Goal: Information Seeking & Learning: Learn about a topic

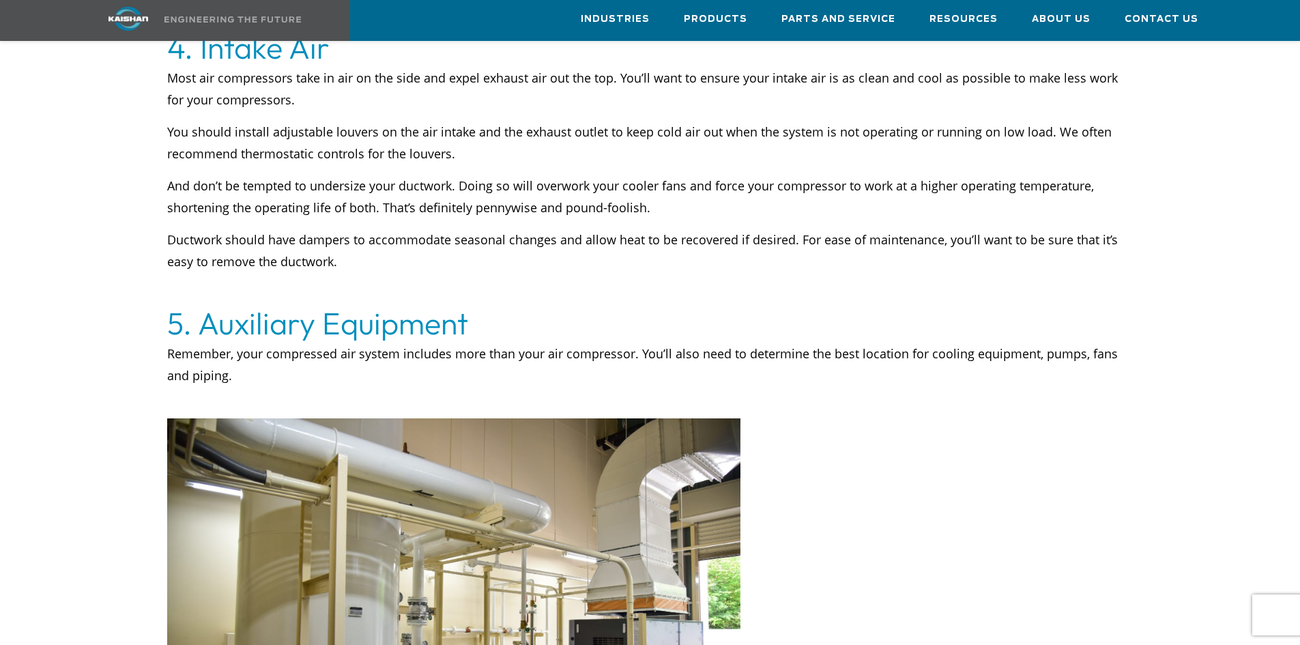
scroll to position [2661, 0]
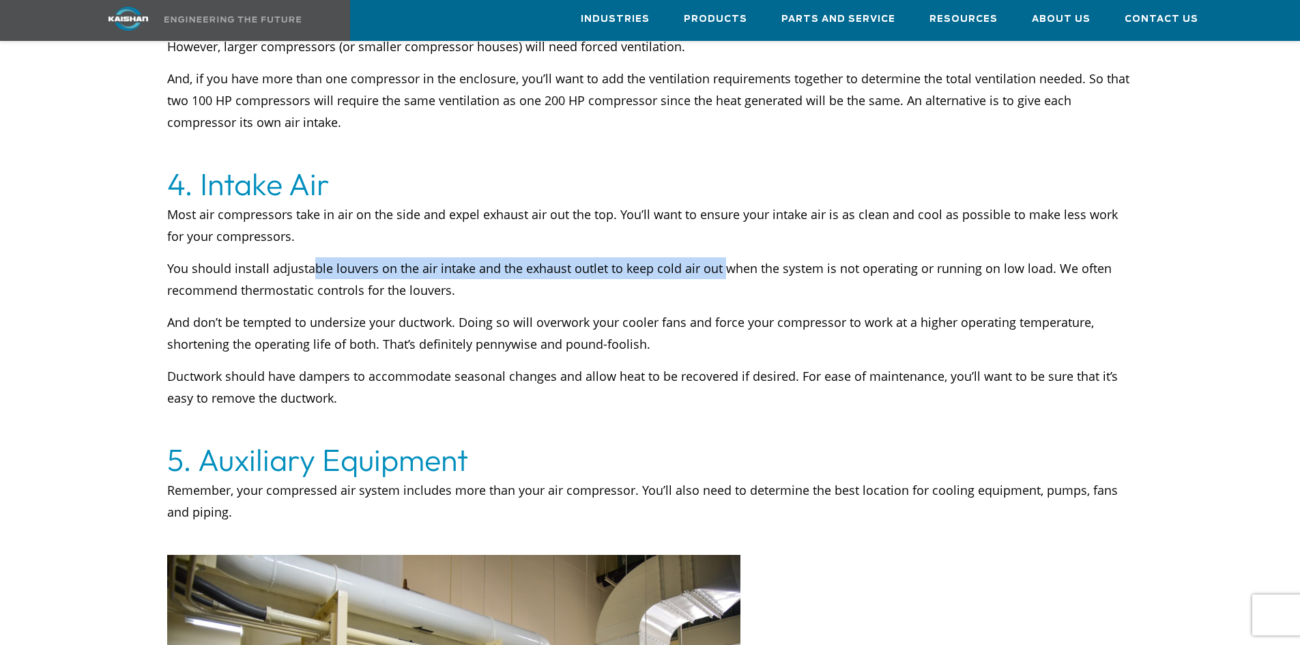
drag, startPoint x: 319, startPoint y: 247, endPoint x: 723, endPoint y: 256, distance: 404.8
click at [723, 257] on p "You should install adjustable louvers on the air intake and the exhaust outlet …" at bounding box center [650, 279] width 966 height 44
click at [744, 311] on p "And don’t be tempted to undersize your ductwork. Doing so will overwork your co…" at bounding box center [650, 333] width 966 height 44
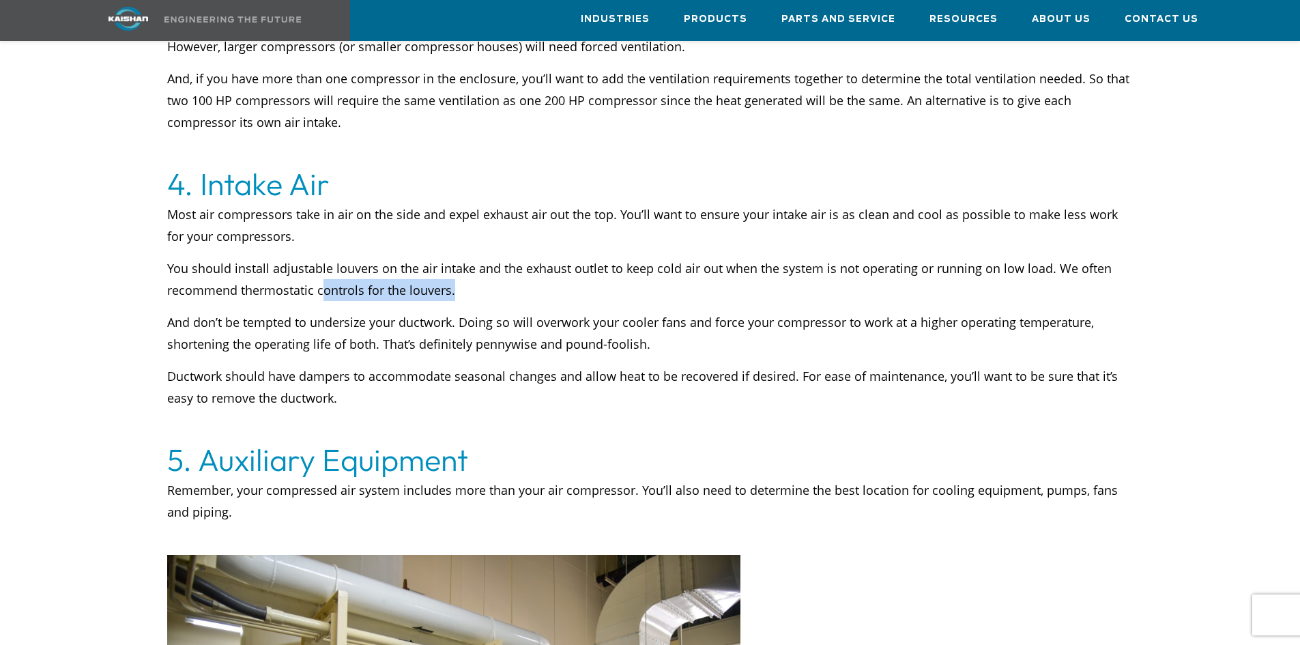
drag, startPoint x: 325, startPoint y: 265, endPoint x: 477, endPoint y: 272, distance: 151.7
click at [473, 261] on p "You should install adjustable louvers on the air intake and the exhaust outlet …" at bounding box center [650, 279] width 966 height 44
click at [465, 320] on p "And don’t be tempted to undersize your ductwork. Doing so will overwork your co…" at bounding box center [650, 333] width 966 height 44
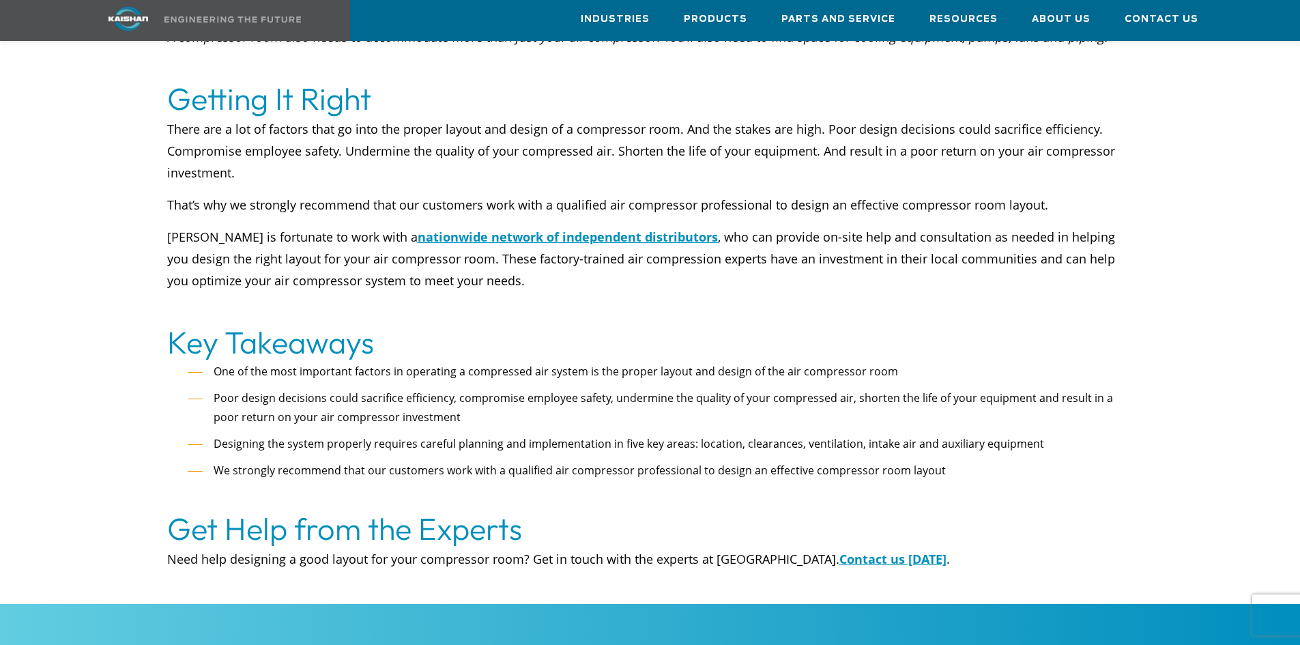
scroll to position [3617, 0]
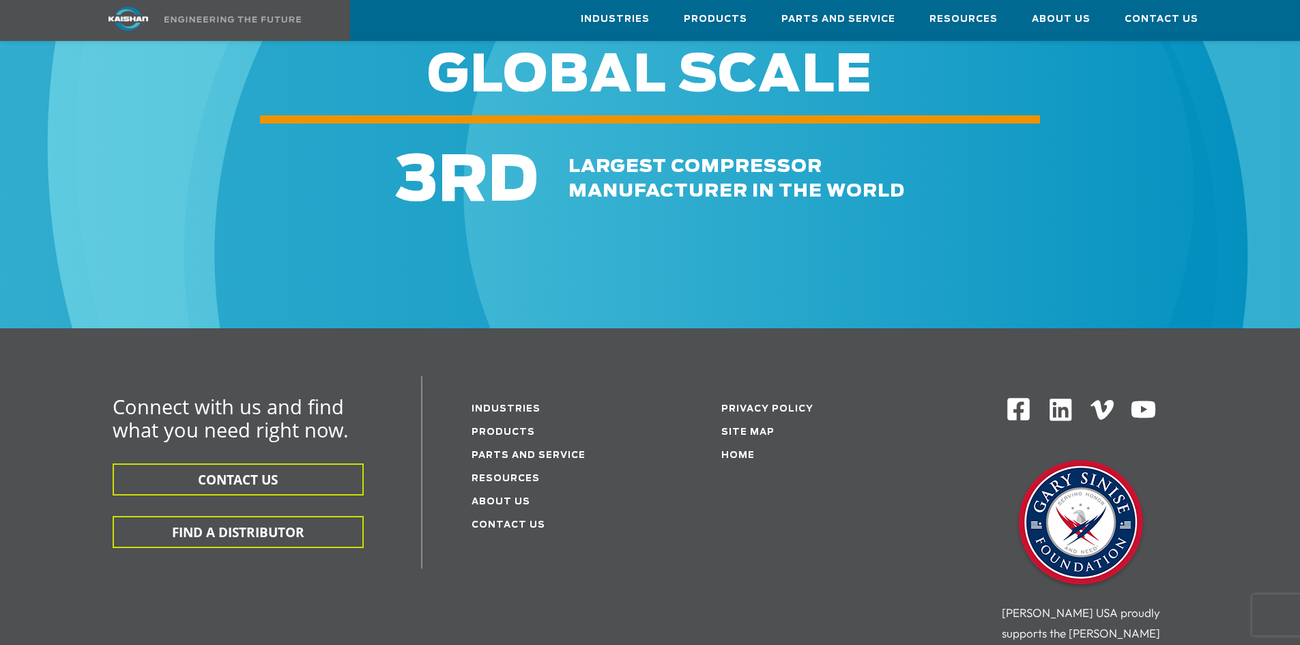
scroll to position [4479, 0]
